Goal: Check status: Check status

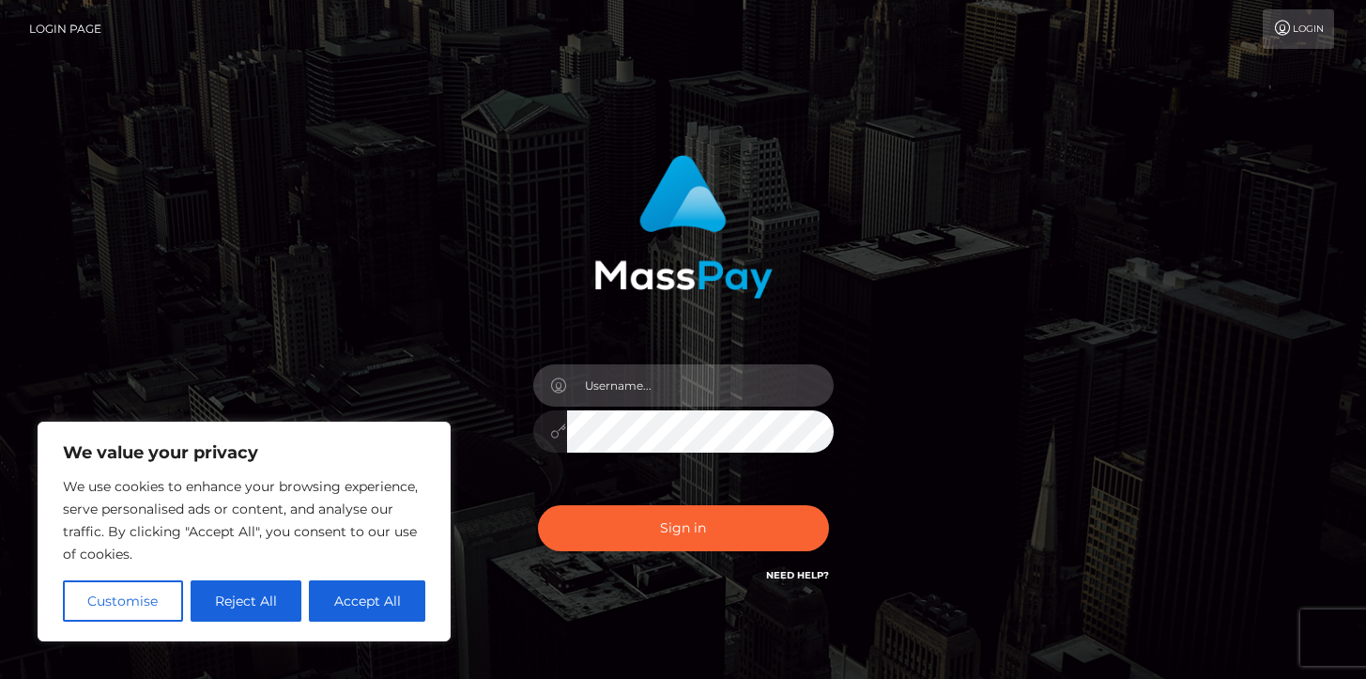
click at [709, 383] on input "text" at bounding box center [700, 385] width 267 height 42
type input "[PERSON_NAME].B2"
click at [538, 505] on button "Sign in" at bounding box center [683, 528] width 291 height 46
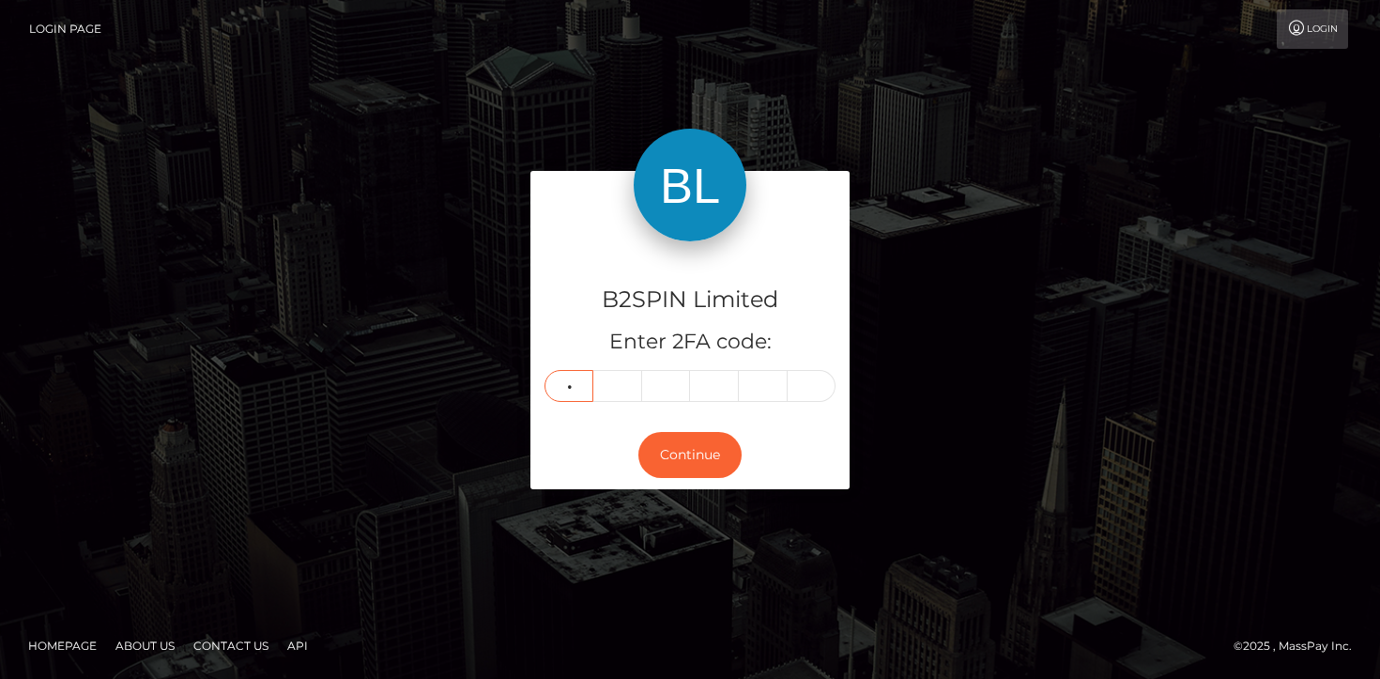
type input "9"
type input "5"
type input "7"
type input "0"
type input "2"
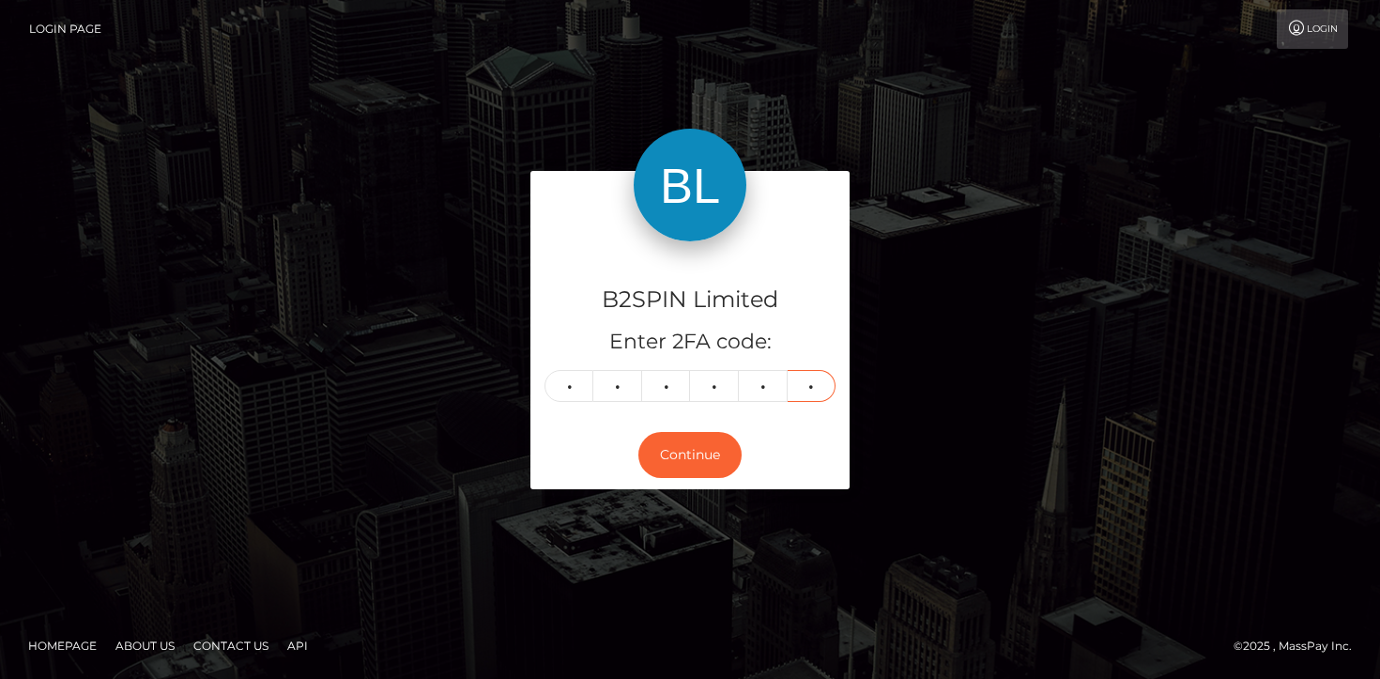
type input "6"
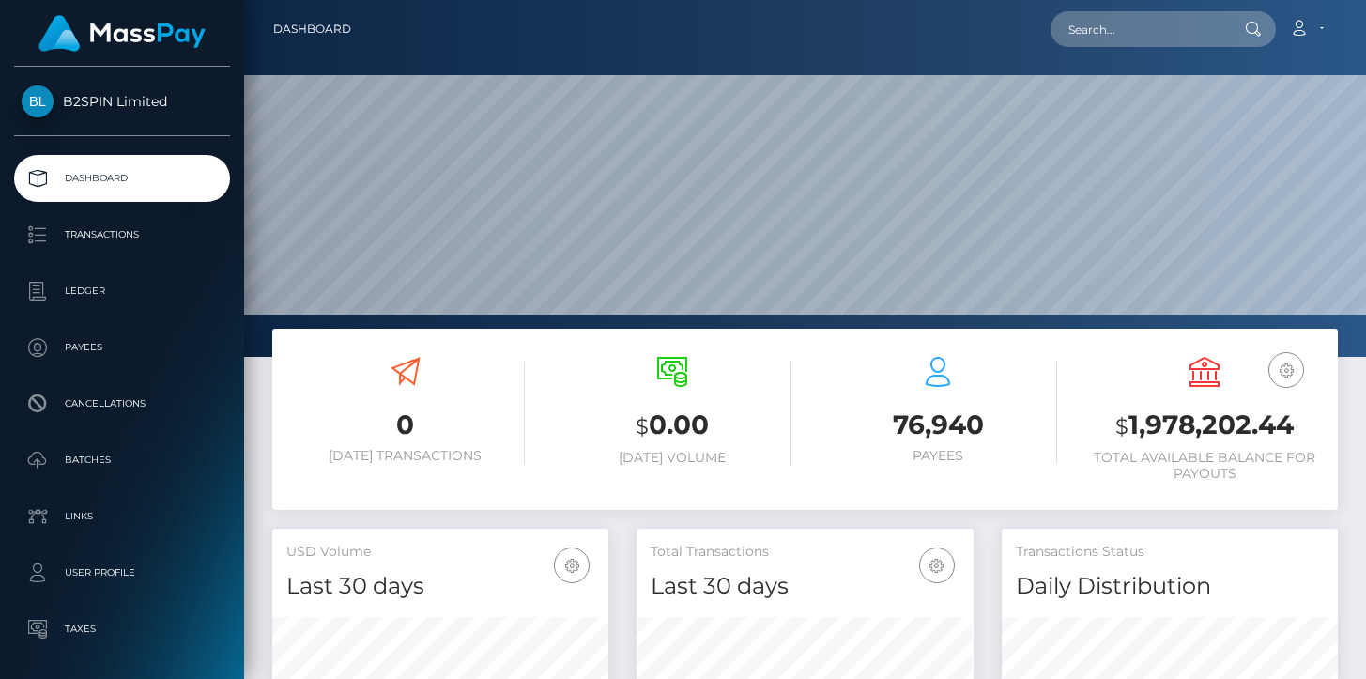
scroll to position [332, 336]
click at [1232, 436] on h3 "$ 1,978,202.44" at bounding box center [1204, 426] width 238 height 38
copy h3 "1,978,202.44"
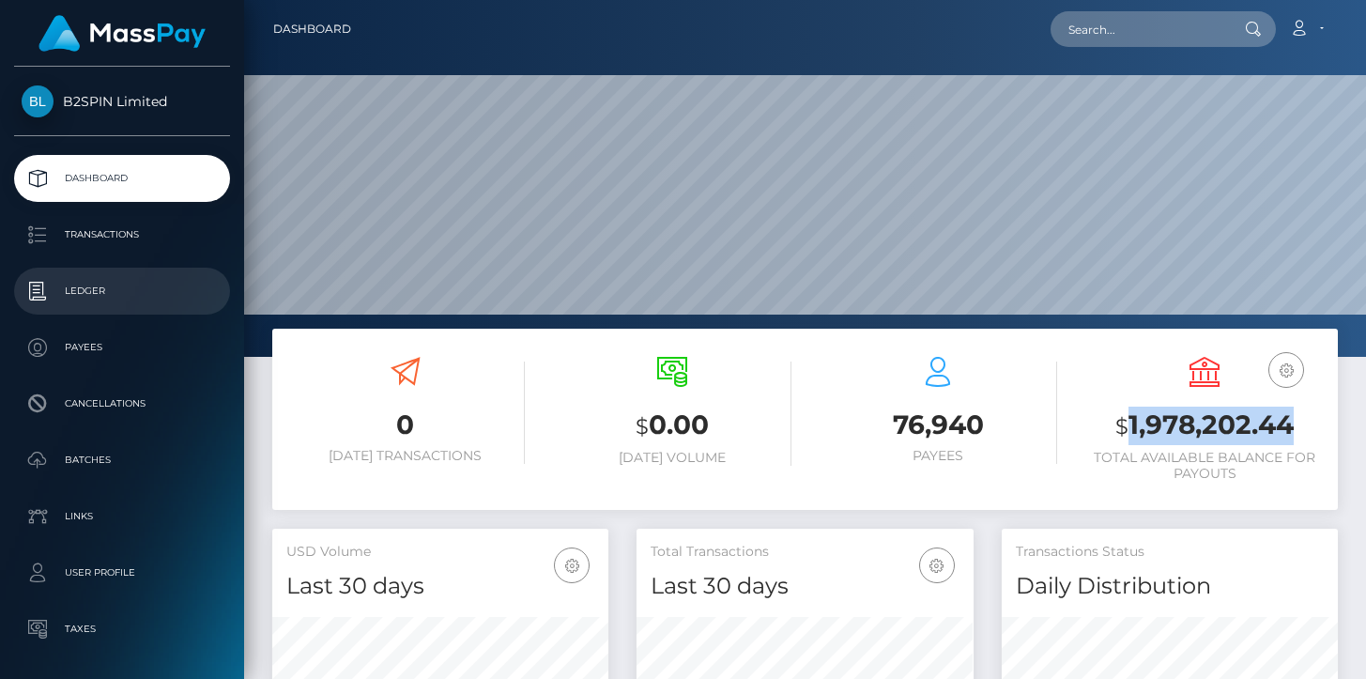
click at [167, 288] on p "Ledger" at bounding box center [122, 291] width 201 height 28
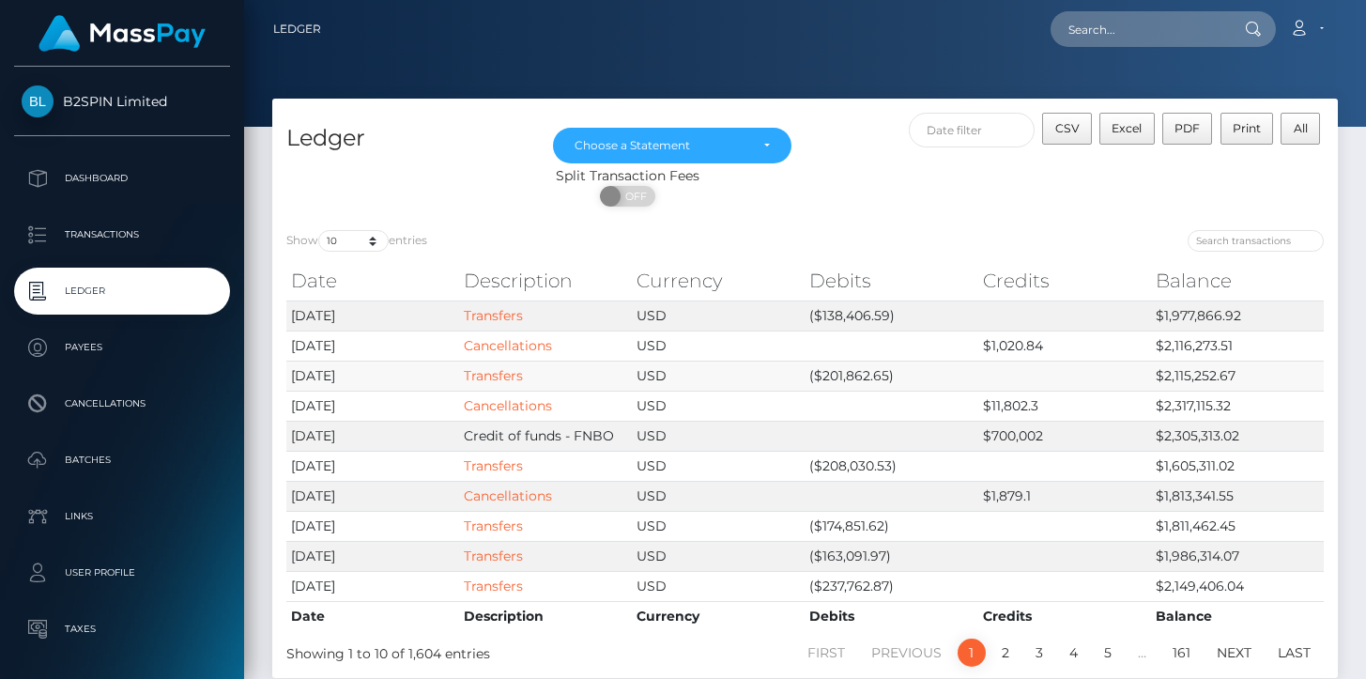
click at [853, 373] on td "($201,862.65)" at bounding box center [891, 376] width 173 height 30
copy td "201,862.65"
click at [853, 322] on td "($138,406.59)" at bounding box center [891, 315] width 173 height 30
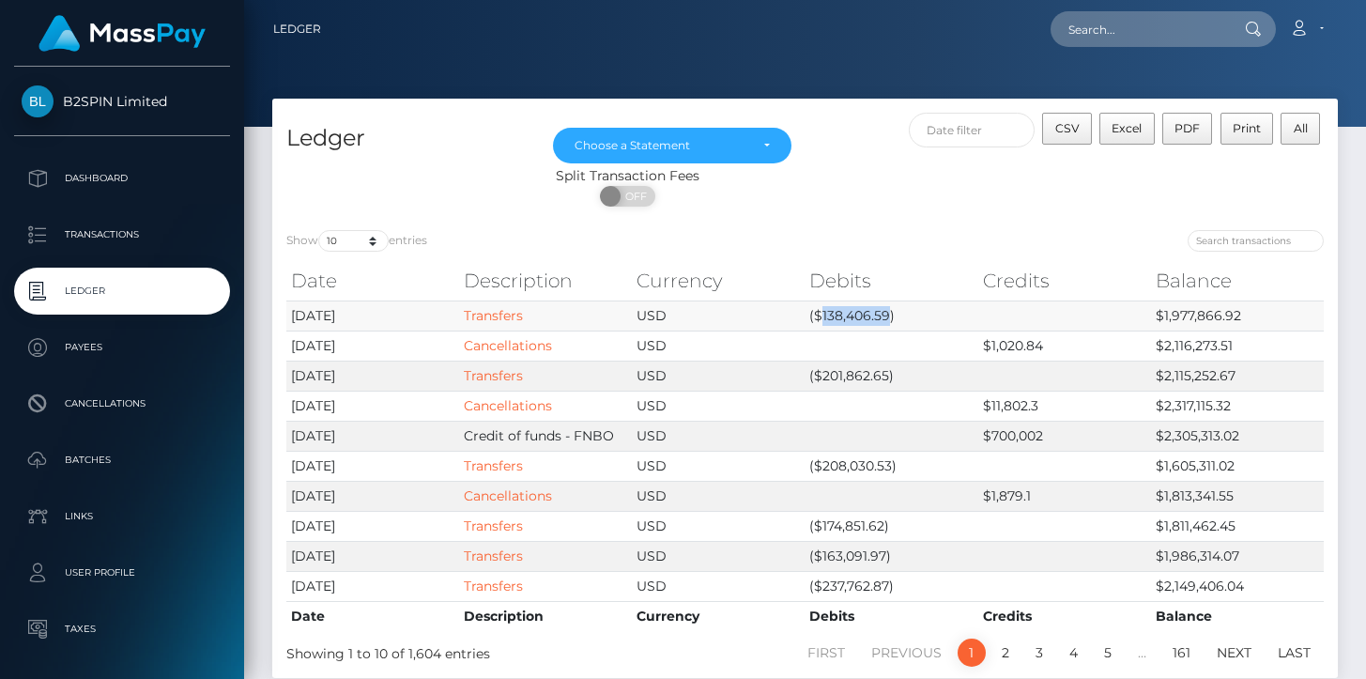
copy td "138,406.59"
